Goal: Task Accomplishment & Management: Use online tool/utility

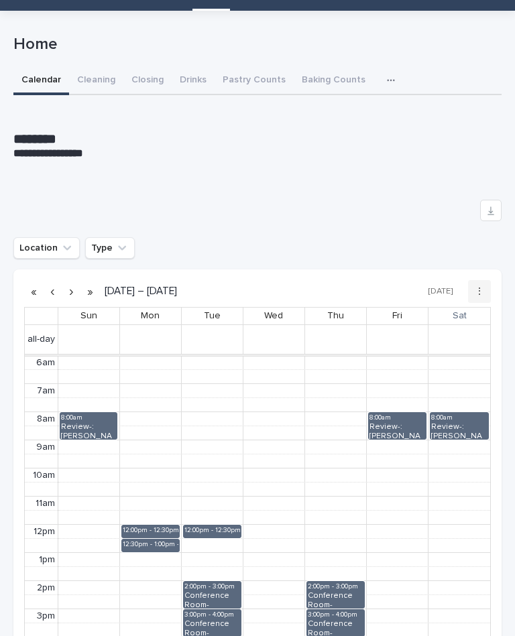
scroll to position [58, 0]
click at [144, 59] on div "**********" at bounding box center [257, 405] width 488 height 789
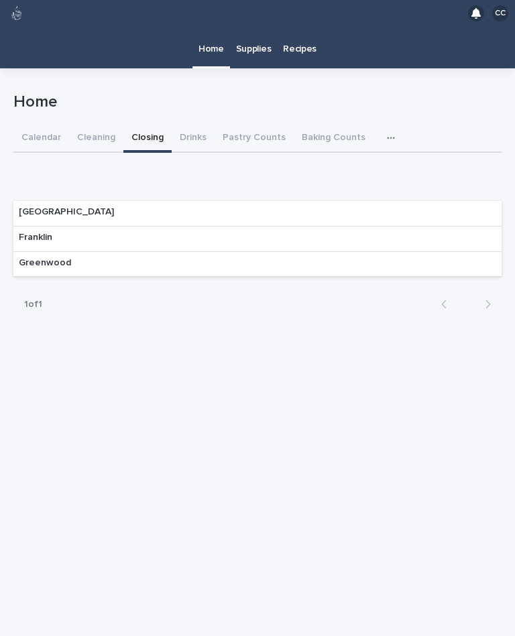
click at [29, 232] on p "Franklin" at bounding box center [36, 237] width 34 height 11
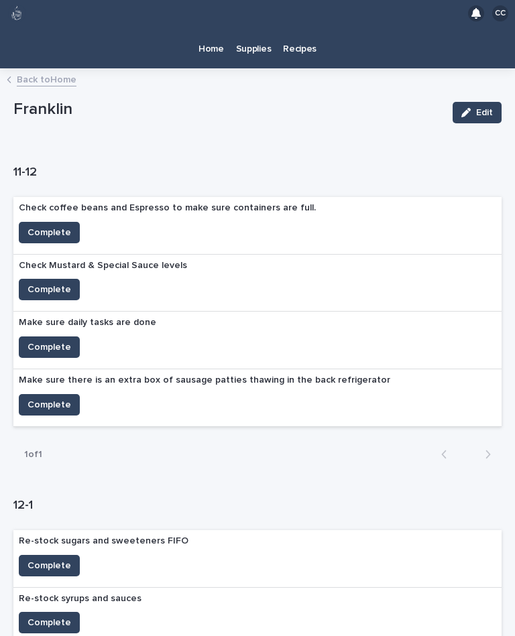
click at [213, 29] on p "Home" at bounding box center [210, 41] width 25 height 28
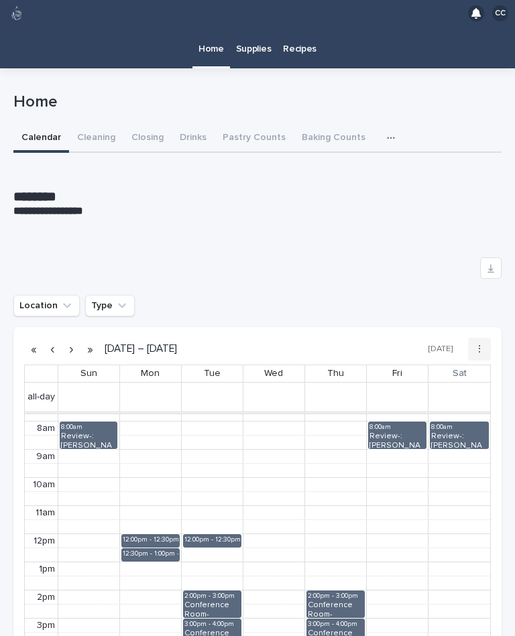
scroll to position [221, 0]
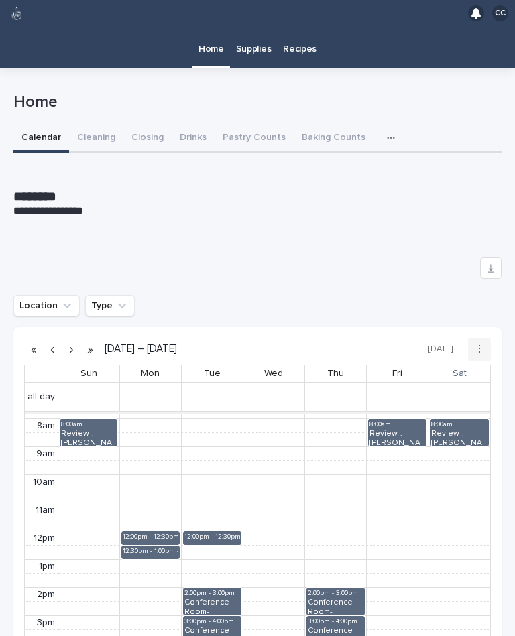
click at [144, 125] on button "Closing" at bounding box center [147, 139] width 48 height 28
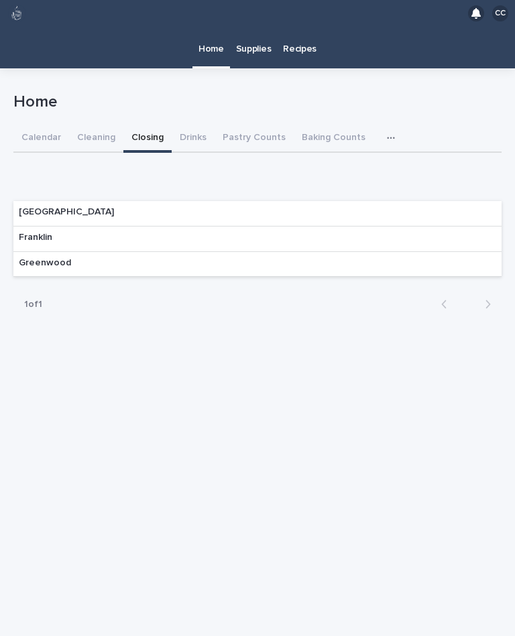
click at [54, 227] on div "Franklin" at bounding box center [35, 239] width 44 height 25
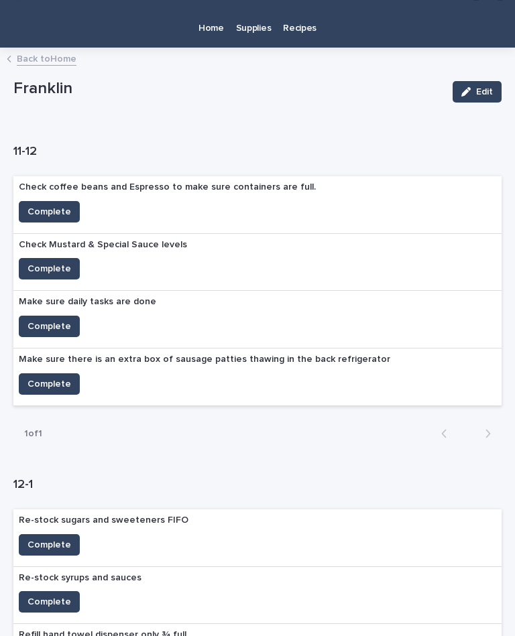
scroll to position [23, 0]
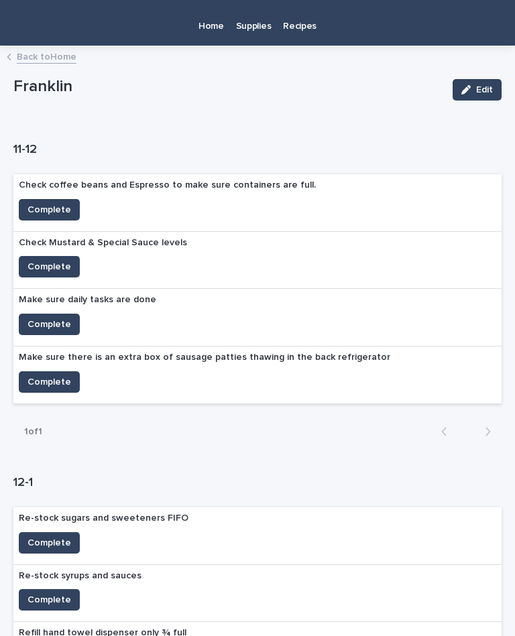
click at [51, 375] on span "Complete" at bounding box center [49, 381] width 44 height 13
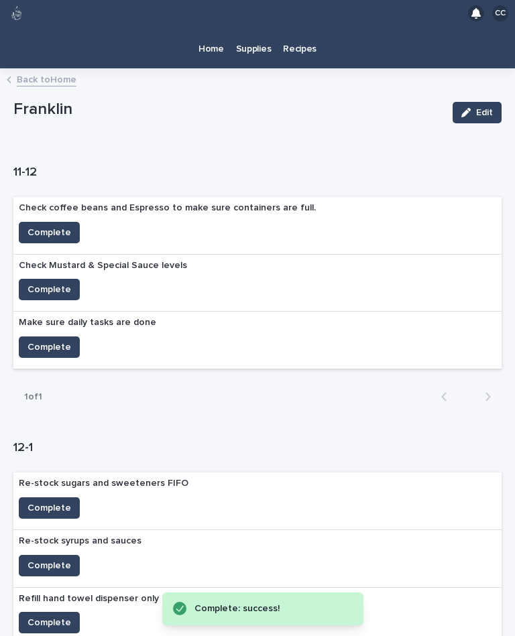
scroll to position [0, 0]
click at [48, 341] on span "Complete" at bounding box center [49, 347] width 44 height 13
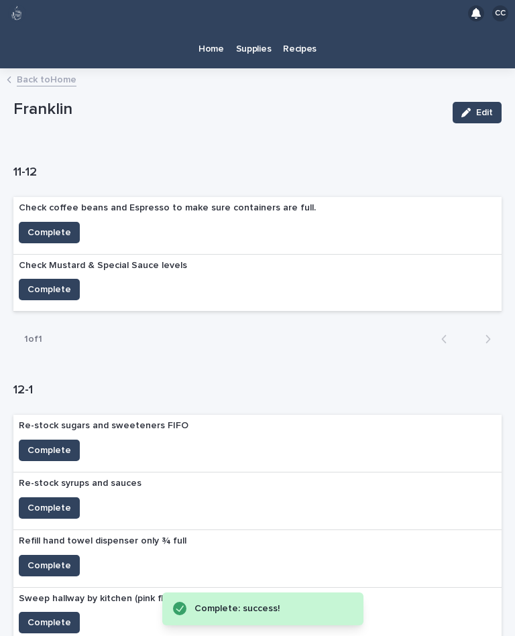
click at [33, 226] on span "Complete" at bounding box center [49, 232] width 44 height 13
click at [39, 283] on span "Complete" at bounding box center [49, 289] width 44 height 13
